Goal: Check status: Check status

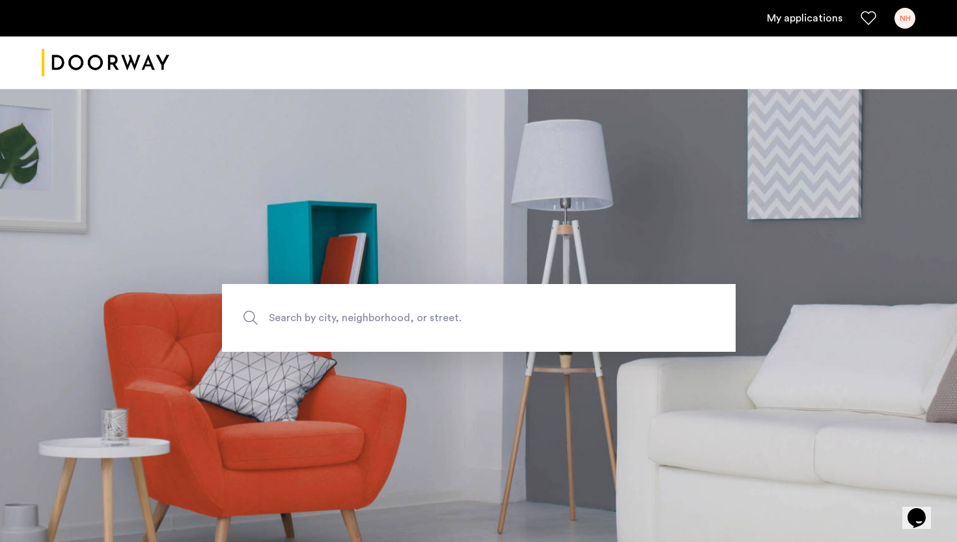
click at [819, 13] on link "My applications" at bounding box center [805, 18] width 76 height 16
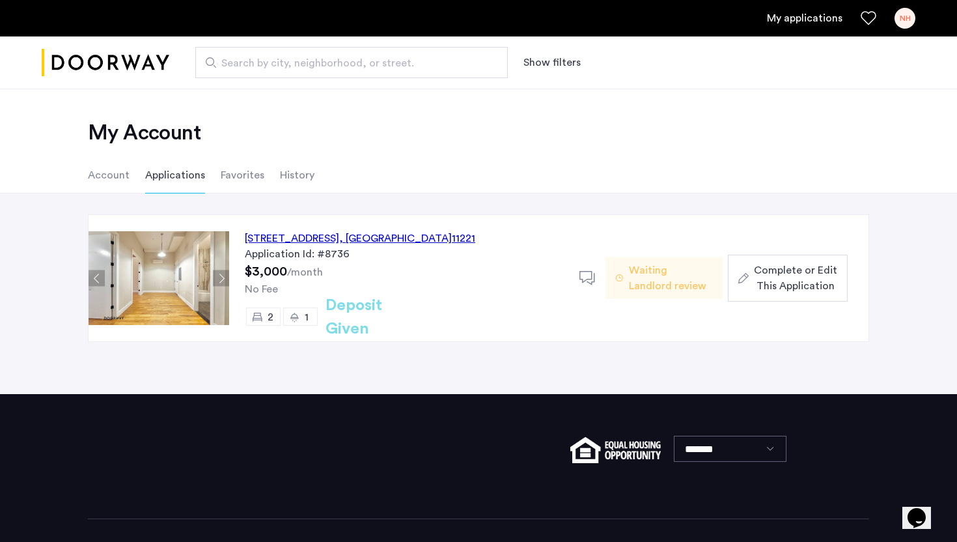
click at [615, 286] on div "Waiting Landlord review" at bounding box center [664, 278] width 117 height 42
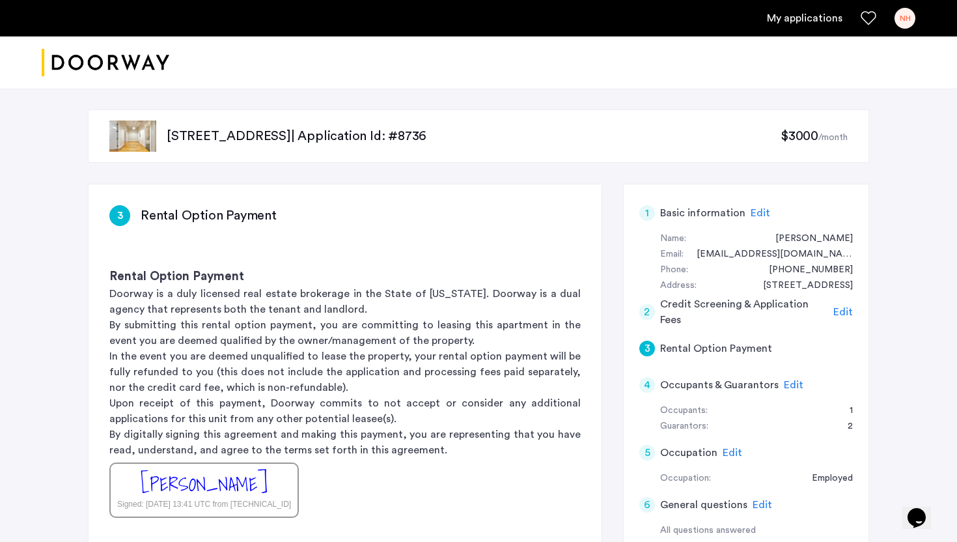
click at [822, 14] on link "My applications" at bounding box center [805, 18] width 76 height 16
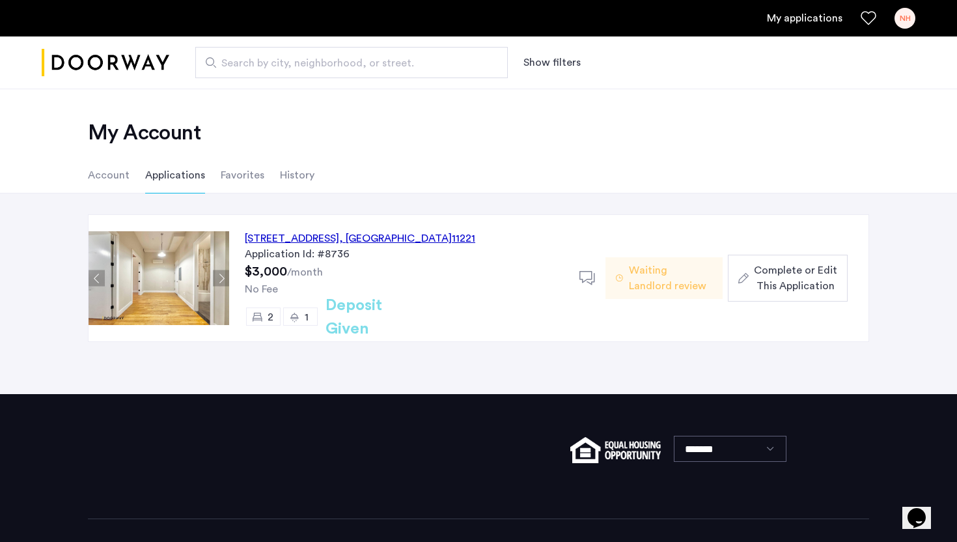
click at [247, 184] on li "Favorites" at bounding box center [243, 175] width 44 height 36
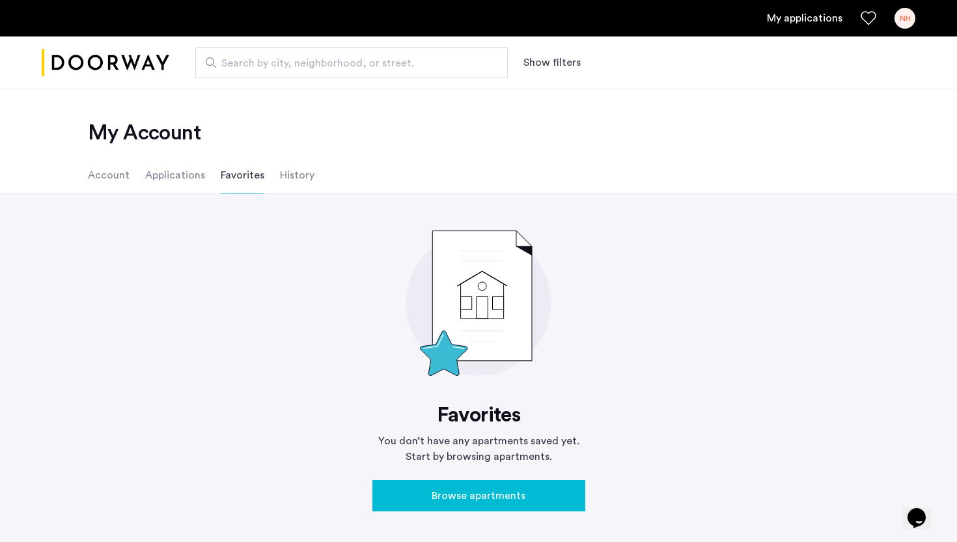
click at [296, 174] on li "History" at bounding box center [297, 175] width 35 height 36
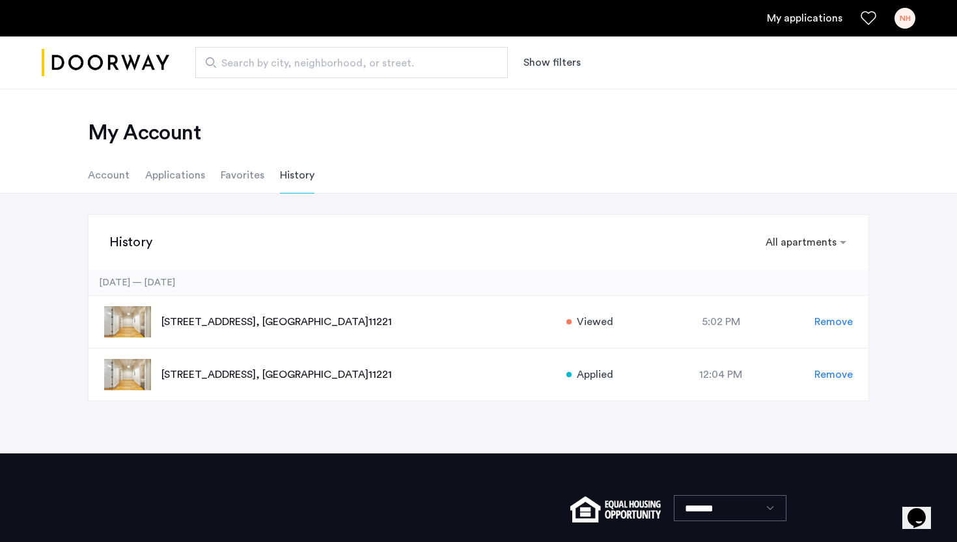
click at [106, 175] on li "Account" at bounding box center [109, 175] width 42 height 36
